Goal: Check status

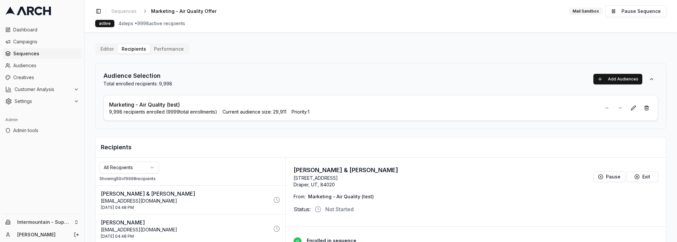
click at [165, 47] on button "Performance" at bounding box center [169, 48] width 38 height 9
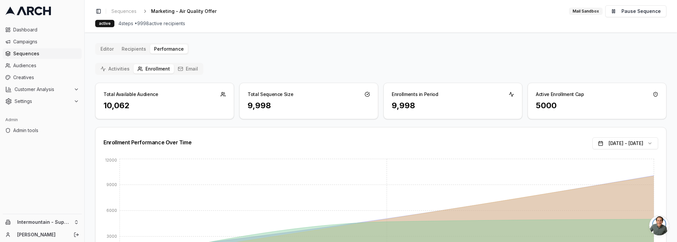
click at [185, 70] on button "Email" at bounding box center [188, 68] width 28 height 9
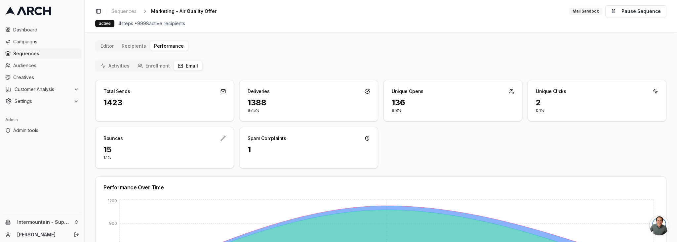
scroll to position [4, 0]
click at [156, 66] on button "Enrollment" at bounding box center [154, 65] width 40 height 9
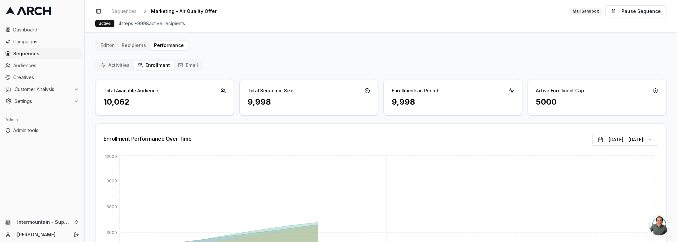
click at [111, 66] on button "Activities" at bounding box center [115, 65] width 37 height 9
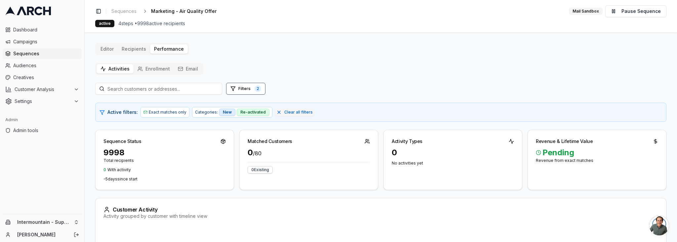
click at [190, 69] on button "Email" at bounding box center [188, 68] width 28 height 9
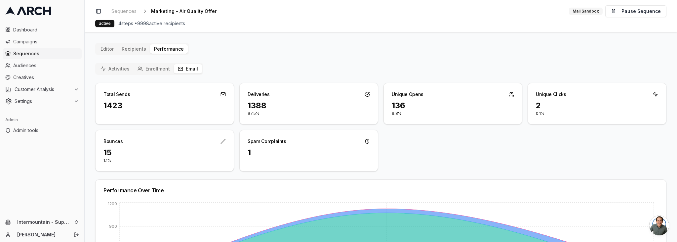
click at [122, 71] on button "Activities" at bounding box center [115, 68] width 37 height 9
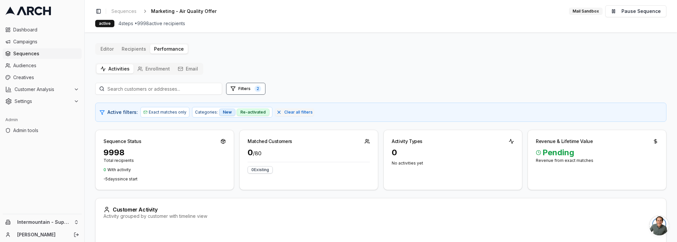
click at [183, 68] on button "Email" at bounding box center [188, 68] width 28 height 9
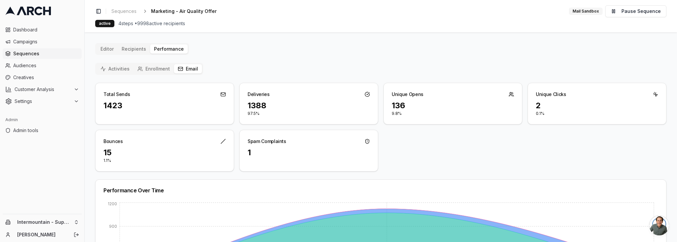
click at [152, 68] on button "Enrollment" at bounding box center [154, 68] width 40 height 9
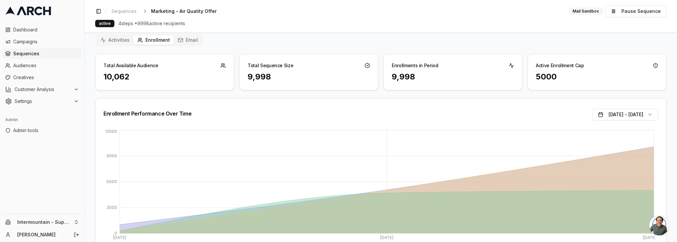
scroll to position [59, 0]
